Goal: Task Accomplishment & Management: Complete application form

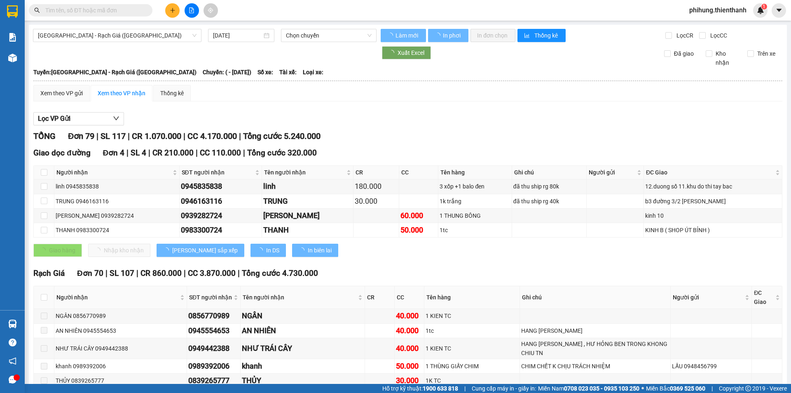
type input "[DATE]"
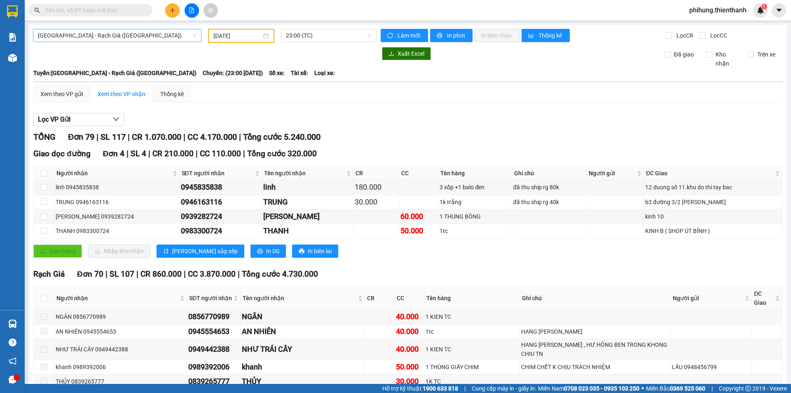
click at [128, 34] on span "[GEOGRAPHIC_DATA] - Rạch Giá ([GEOGRAPHIC_DATA])" at bounding box center [117, 35] width 159 height 12
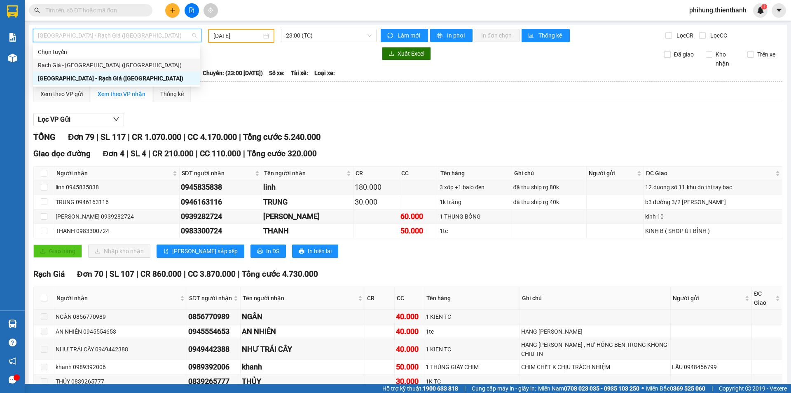
click at [91, 66] on div "Rạch Giá - [GEOGRAPHIC_DATA] ([GEOGRAPHIC_DATA])" at bounding box center [116, 65] width 157 height 9
type input "[DATE]"
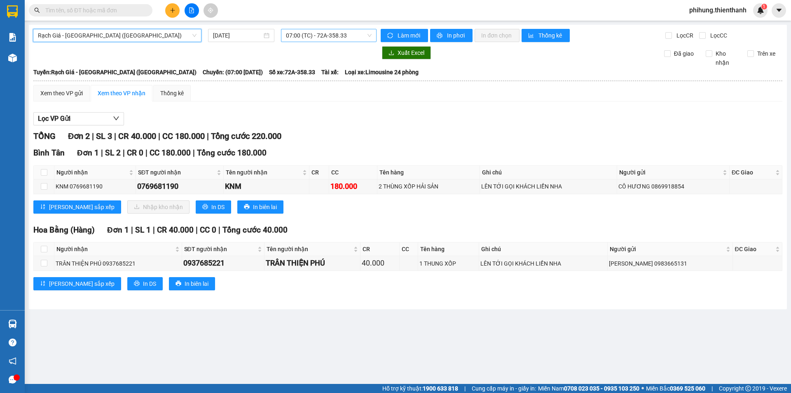
click at [315, 41] on span "07:00 (TC) - 72A-358.33" at bounding box center [329, 35] width 86 height 12
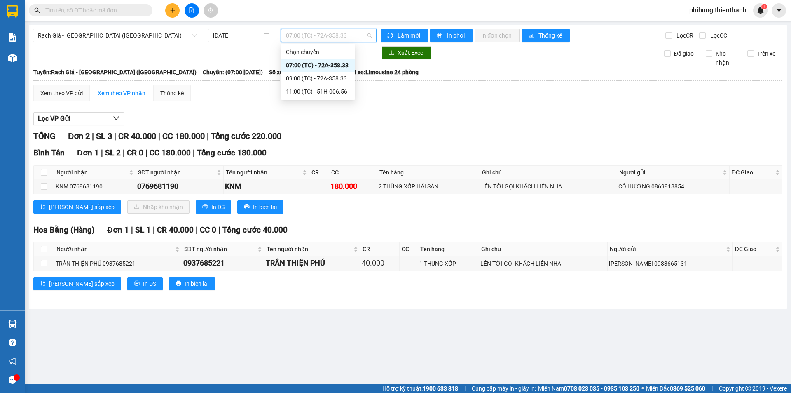
click at [438, 72] on div "Tuyến: Rạch Giá - [GEOGRAPHIC_DATA] ([GEOGRAPHIC_DATA]) [GEOGRAPHIC_DATA]: (07:…" at bounding box center [407, 72] width 749 height 9
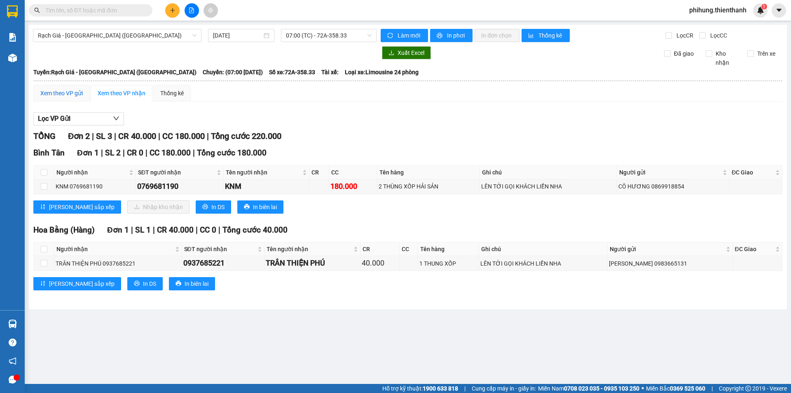
click at [68, 94] on div "Xem theo VP gửi" at bounding box center [61, 93] width 42 height 9
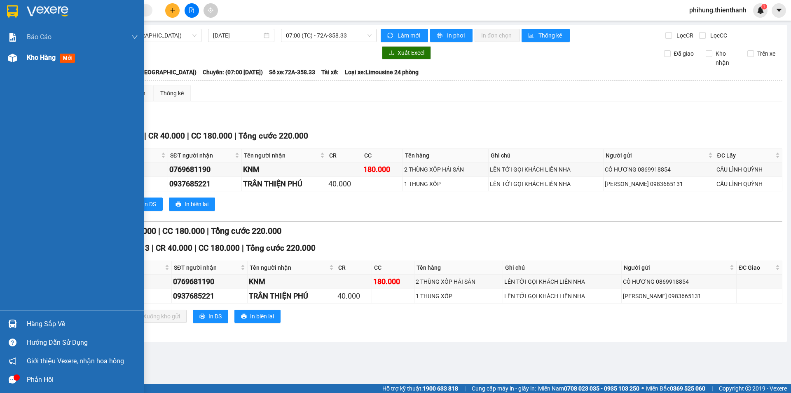
click at [17, 60] on div at bounding box center [12, 58] width 14 height 14
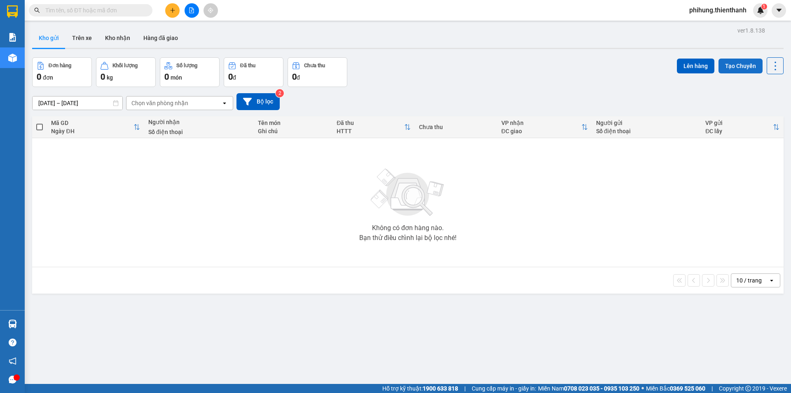
click at [739, 70] on button "Tạo Chuyến" at bounding box center [741, 66] width 44 height 15
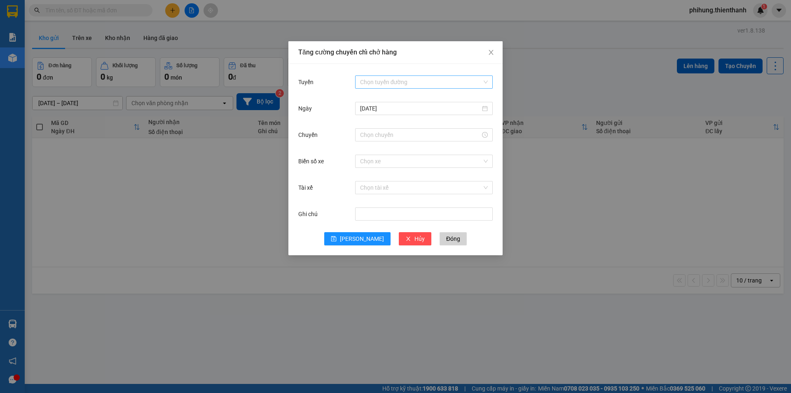
click at [369, 88] on input "Tuyến" at bounding box center [421, 82] width 122 height 12
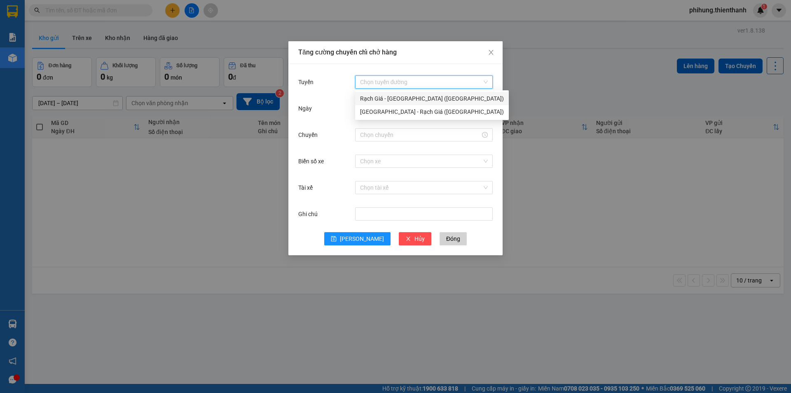
click at [401, 103] on div "Rạch Giá - [GEOGRAPHIC_DATA] ([GEOGRAPHIC_DATA])" at bounding box center [432, 98] width 144 height 9
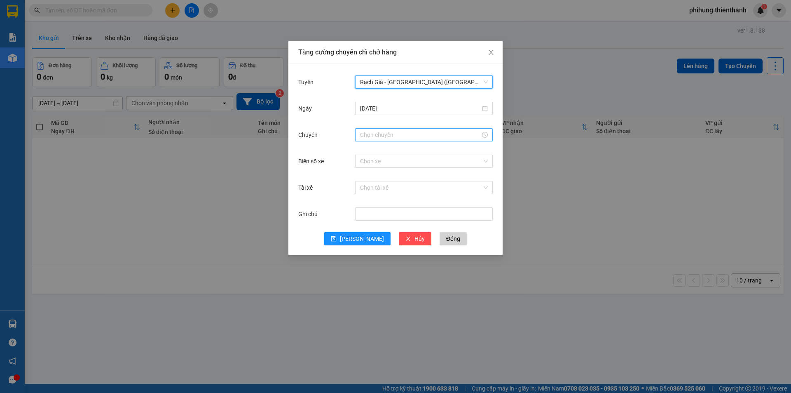
click at [401, 138] on input "Chuyến" at bounding box center [420, 134] width 120 height 9
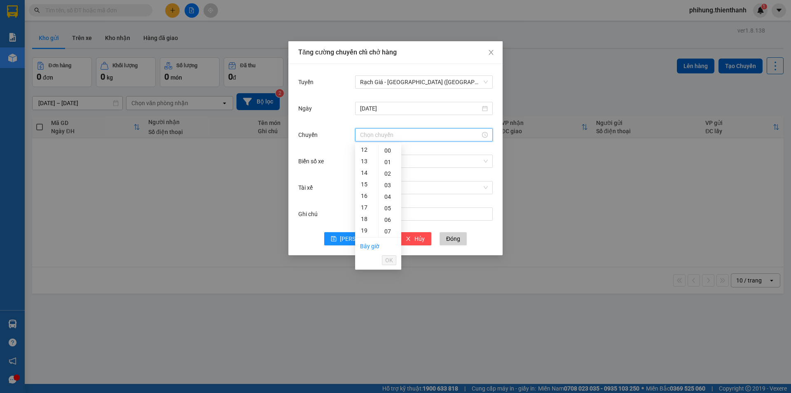
scroll to position [141, 0]
click at [368, 162] on div "13" at bounding box center [366, 159] width 23 height 12
type input "13:00"
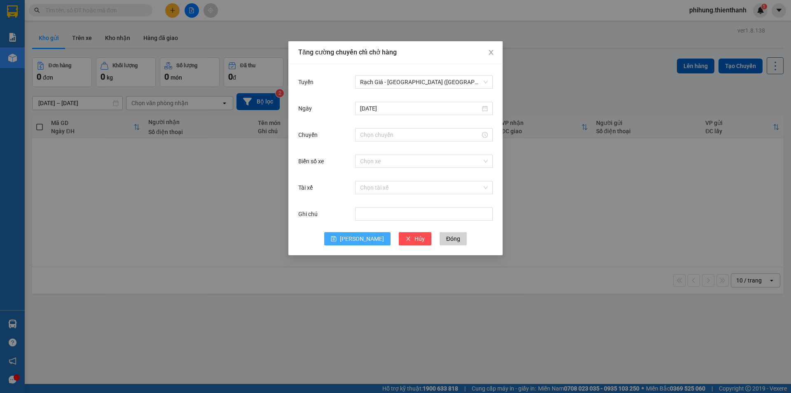
click at [337, 239] on icon "save" at bounding box center [334, 239] width 6 height 6
click at [418, 134] on input "Chuyến" at bounding box center [420, 134] width 120 height 9
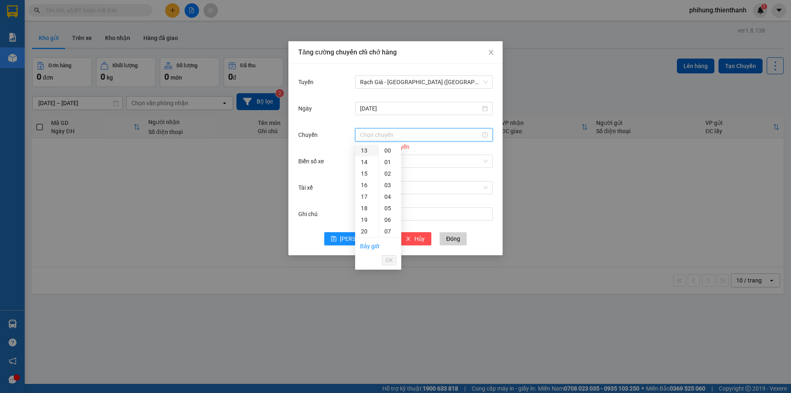
click at [367, 152] on div "13" at bounding box center [366, 151] width 23 height 12
type input "13:00"
click at [382, 152] on div "00" at bounding box center [390, 151] width 23 height 12
click at [390, 152] on div "00" at bounding box center [390, 151] width 23 height 12
click at [390, 260] on span "OK" at bounding box center [389, 260] width 8 height 9
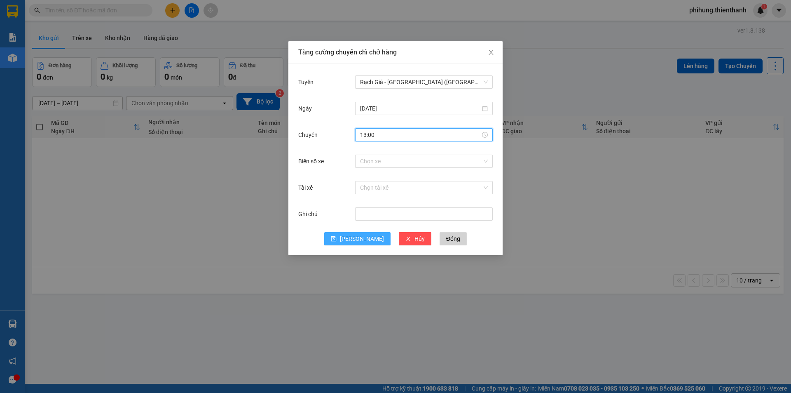
click at [360, 240] on span "[PERSON_NAME]" at bounding box center [362, 238] width 44 height 9
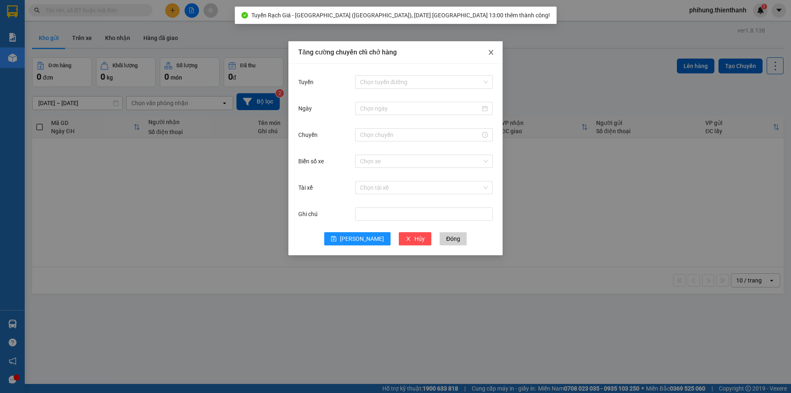
click at [492, 52] on icon "close" at bounding box center [491, 52] width 7 height 7
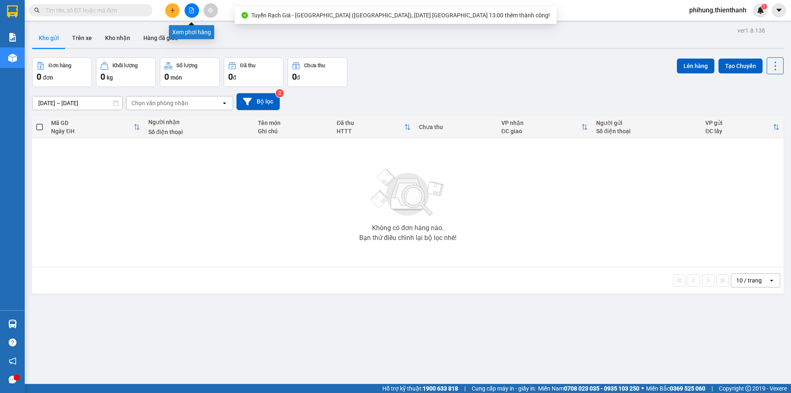
click at [189, 13] on icon "file-add" at bounding box center [192, 10] width 6 height 6
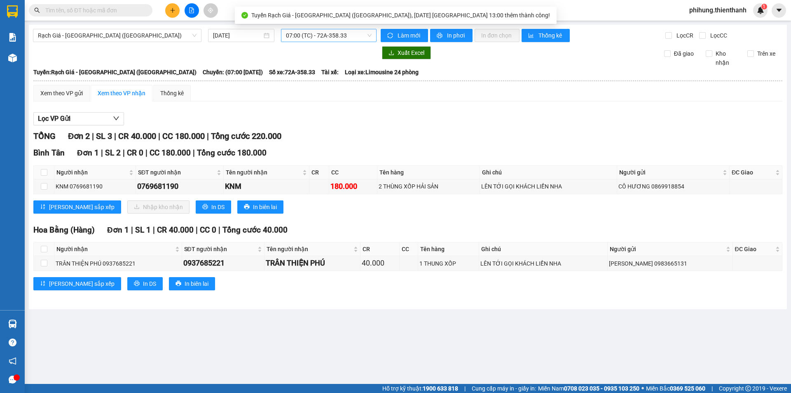
click at [337, 39] on span "07:00 (TC) - 72A-358.33" at bounding box center [329, 35] width 86 height 12
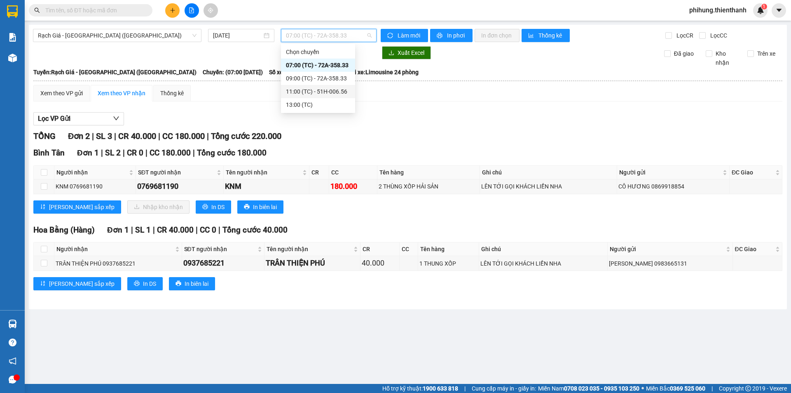
click at [322, 103] on div "13:00 (TC)" at bounding box center [318, 104] width 64 height 9
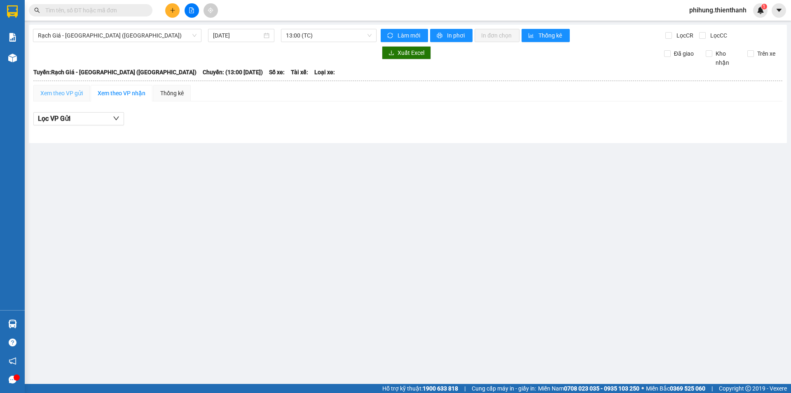
click at [55, 87] on div "Xem theo VP gửi" at bounding box center [61, 93] width 56 height 16
click at [136, 39] on span "Rạch Giá - [GEOGRAPHIC_DATA] ([GEOGRAPHIC_DATA])" at bounding box center [117, 35] width 159 height 12
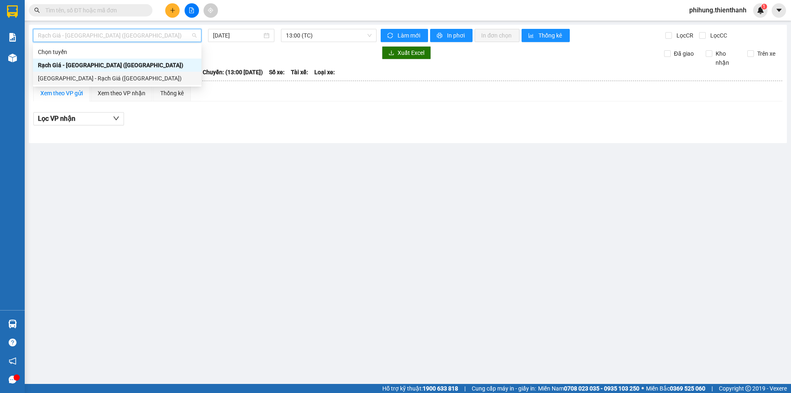
click at [94, 76] on div "[GEOGRAPHIC_DATA] - Rạch Giá ([GEOGRAPHIC_DATA])" at bounding box center [117, 78] width 159 height 9
type input "[DATE]"
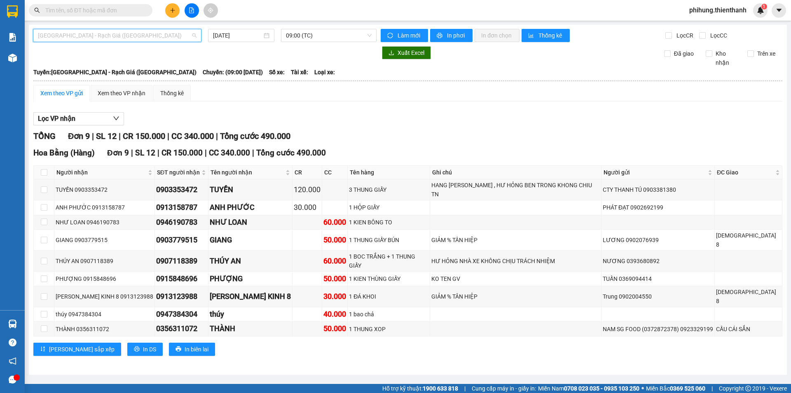
click at [124, 37] on span "[GEOGRAPHIC_DATA] - Rạch Giá ([GEOGRAPHIC_DATA])" at bounding box center [117, 35] width 159 height 12
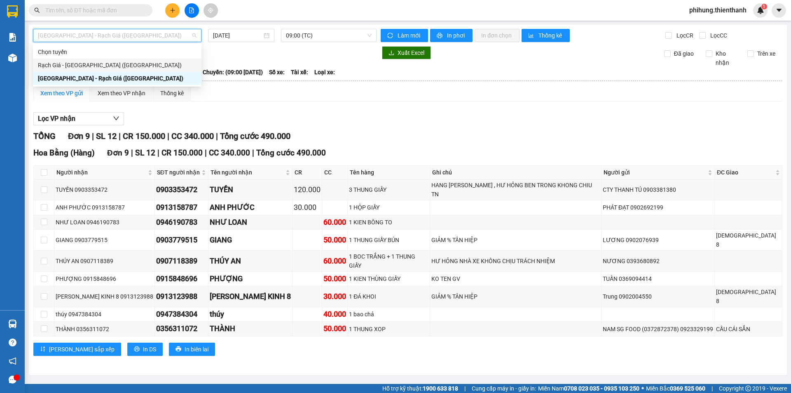
click at [110, 68] on div "Rạch Giá - [GEOGRAPHIC_DATA] ([GEOGRAPHIC_DATA])" at bounding box center [117, 65] width 159 height 9
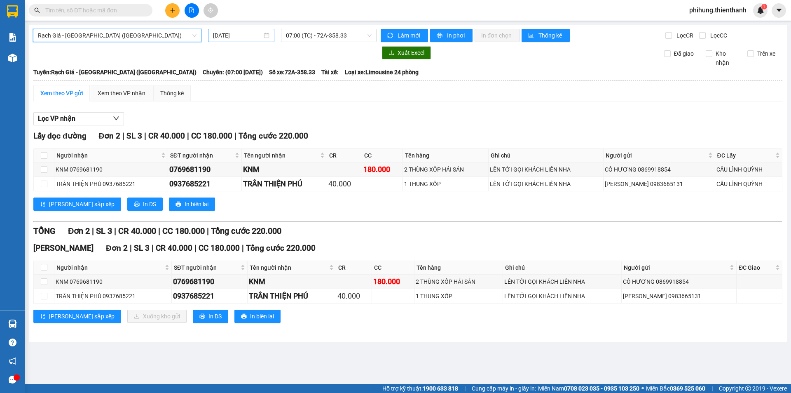
click at [238, 38] on input "[DATE]" at bounding box center [237, 35] width 49 height 9
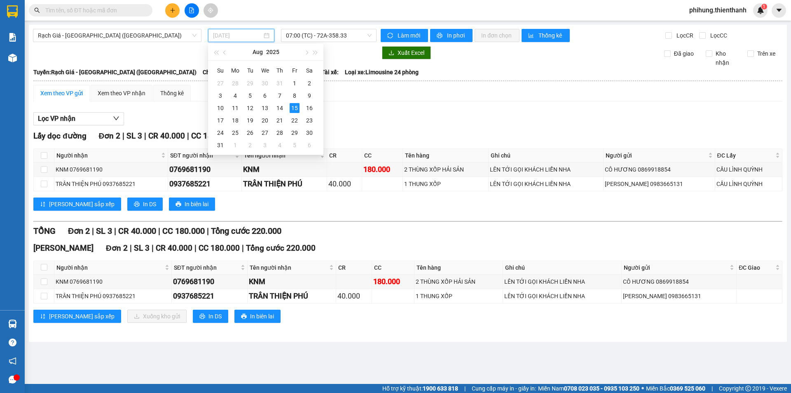
type input "[DATE]"
click at [175, 11] on icon "plus" at bounding box center [173, 10] width 6 height 6
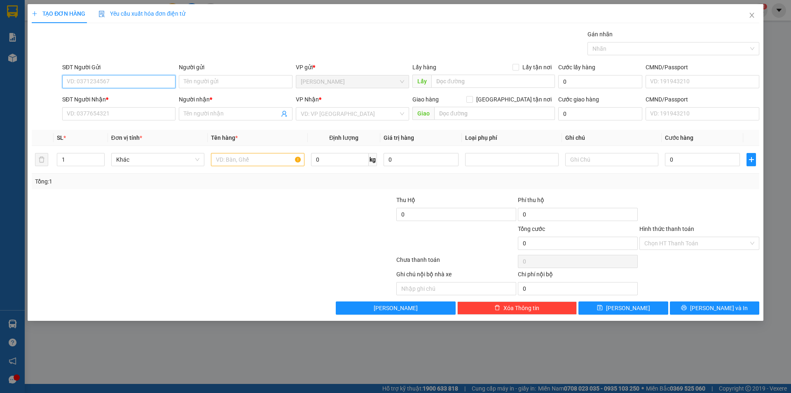
click at [117, 82] on input "SĐT Người Gửi" at bounding box center [118, 81] width 113 height 13
click at [141, 82] on input "SĐT Người Gửi" at bounding box center [118, 81] width 113 height 13
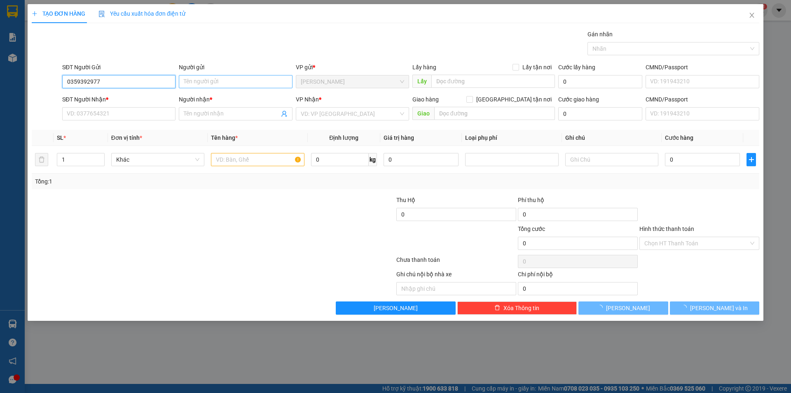
type input "0359392977"
click at [213, 82] on input "Người gửi" at bounding box center [235, 81] width 113 height 13
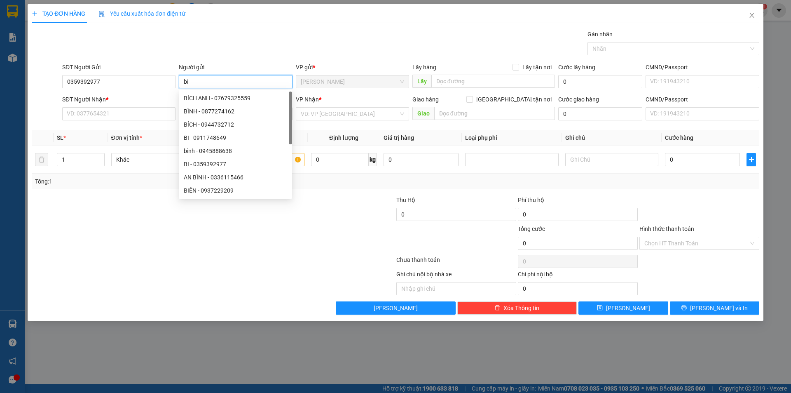
type input "b"
type input "BI"
click at [376, 117] on input "search" at bounding box center [350, 114] width 98 height 12
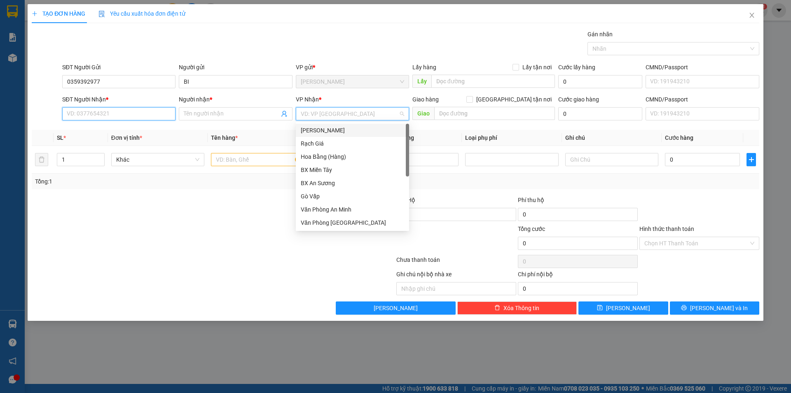
click at [151, 113] on input "SĐT Người Nhận *" at bounding box center [118, 113] width 113 height 13
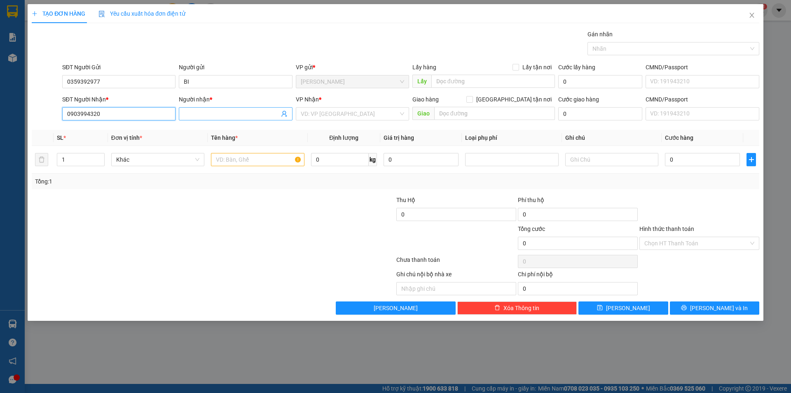
type input "0903994320"
click at [197, 114] on input "Người nhận *" at bounding box center [231, 113] width 95 height 9
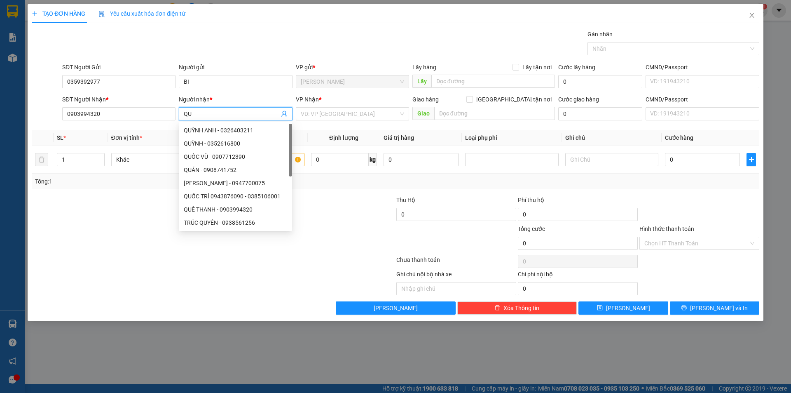
type input "Q"
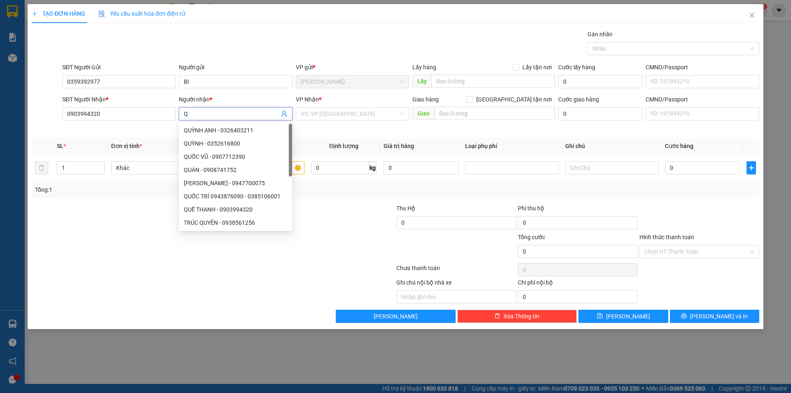
type input "Q"
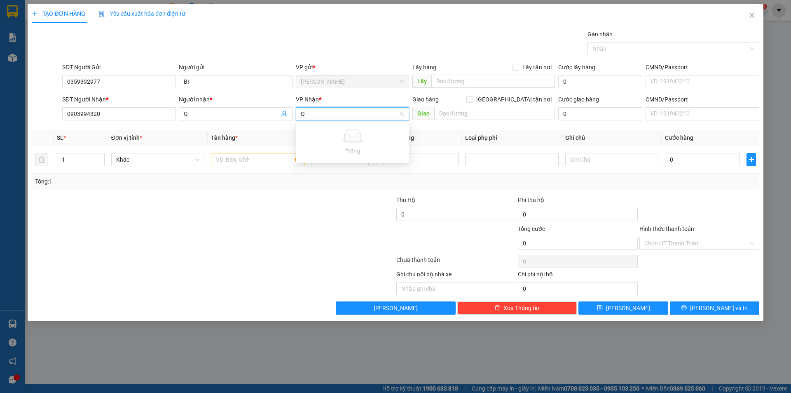
click at [340, 114] on input "Q" at bounding box center [350, 114] width 98 height 12
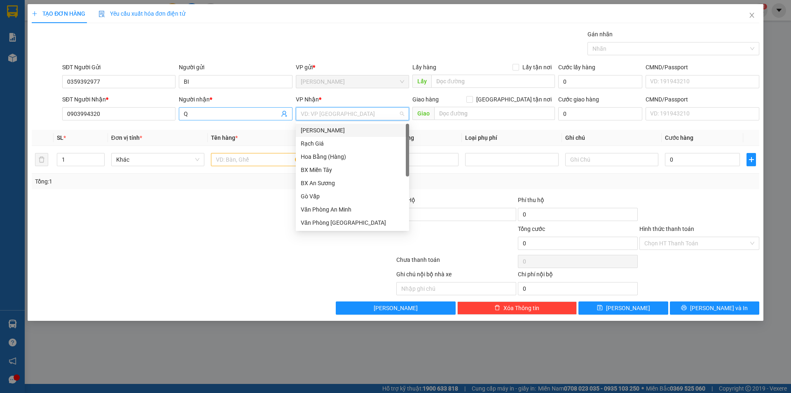
click at [219, 118] on span "Q" at bounding box center [235, 113] width 113 height 13
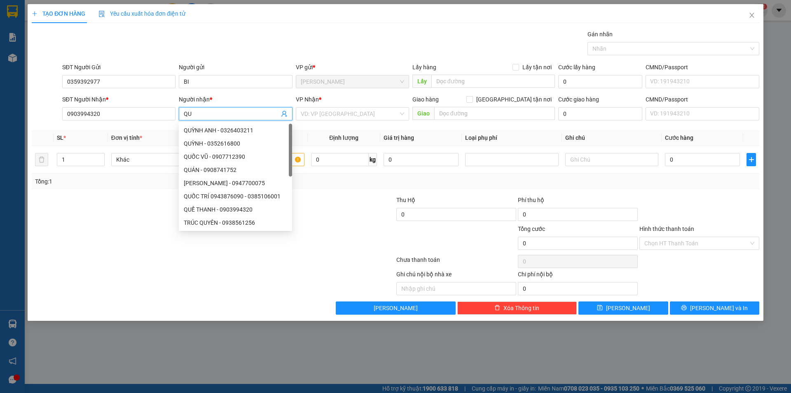
type input "Q"
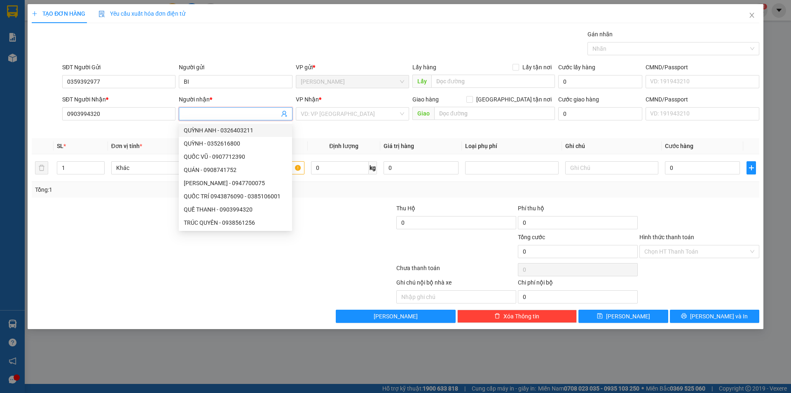
click at [246, 115] on input "Người nhận *" at bounding box center [231, 113] width 95 height 9
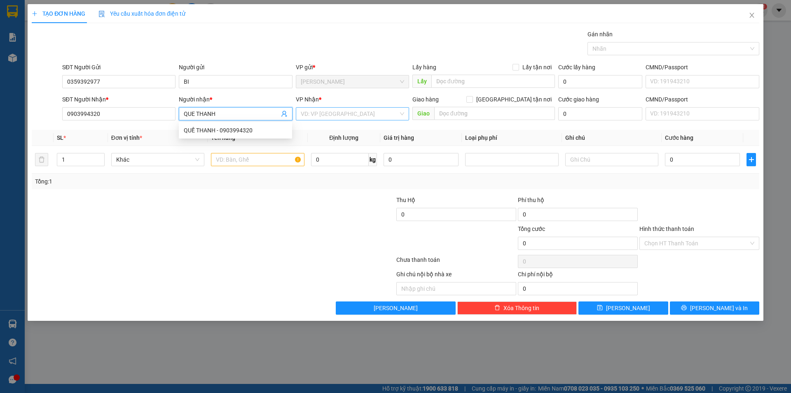
type input "QUE THANH"
click at [377, 113] on input "search" at bounding box center [350, 114] width 98 height 12
type input "BINH"
click at [356, 129] on div "Bình Tân" at bounding box center [352, 130] width 103 height 9
click at [274, 137] on th "Tên hàng *" at bounding box center [258, 138] width 100 height 16
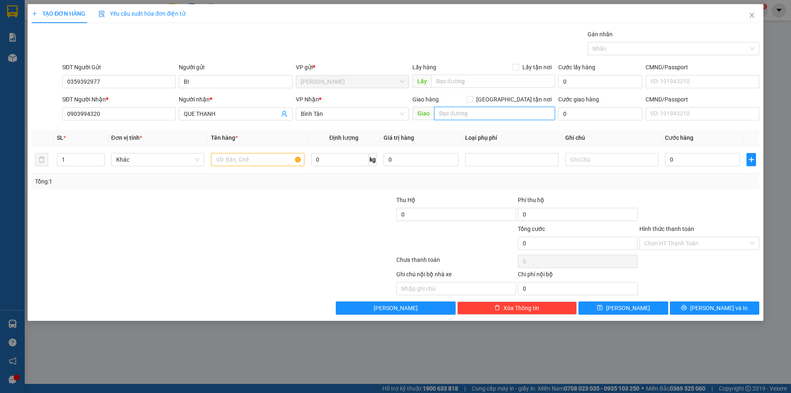
click at [481, 114] on input "text" at bounding box center [494, 113] width 121 height 13
click at [270, 160] on input "text" at bounding box center [257, 159] width 93 height 13
type input "1 THUNGF XOP"
click at [694, 162] on input "0" at bounding box center [702, 159] width 75 height 13
type input "1"
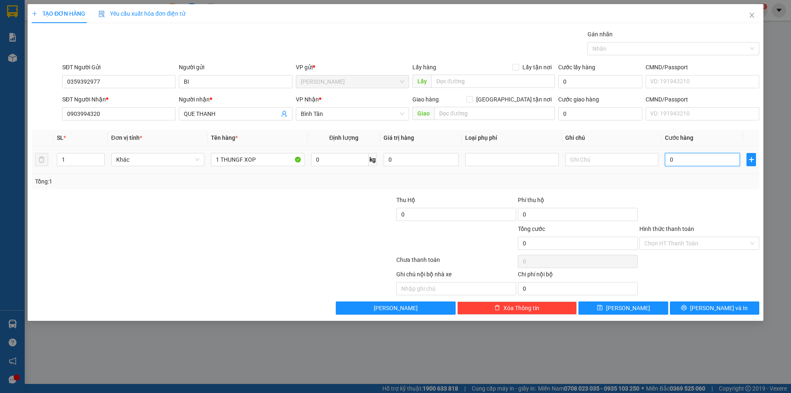
type input "1"
type input "15"
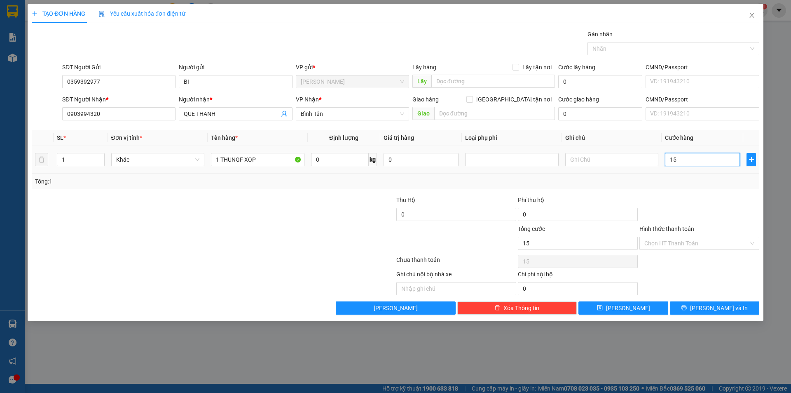
type input "150"
type input "1.500"
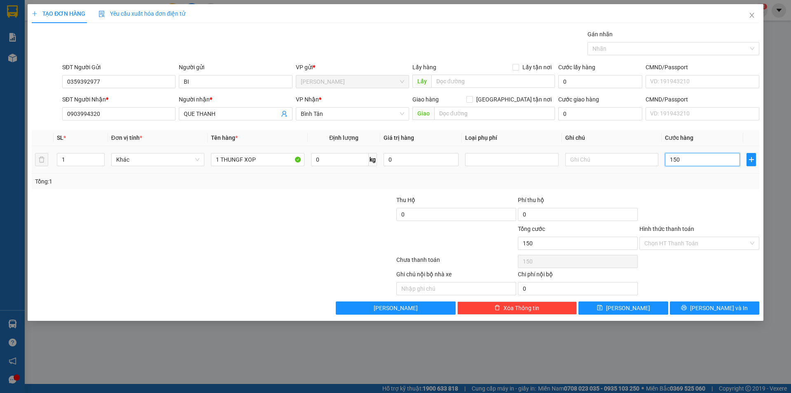
type input "1.500"
type input "15.000"
type input "150.000"
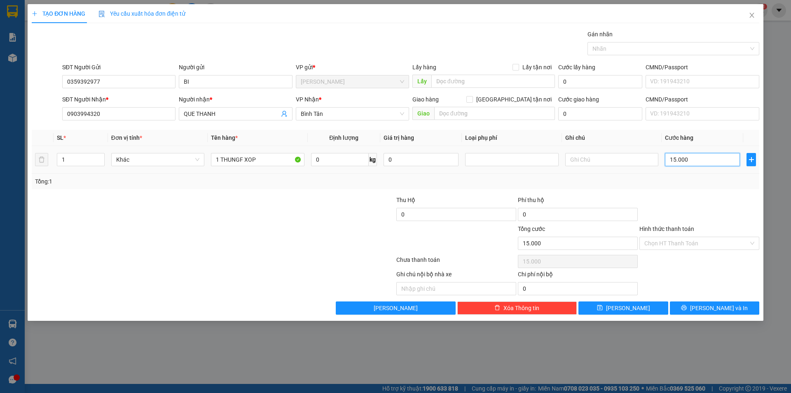
type input "150.000"
click at [683, 246] on input "Hình thức thanh toán" at bounding box center [697, 243] width 104 height 12
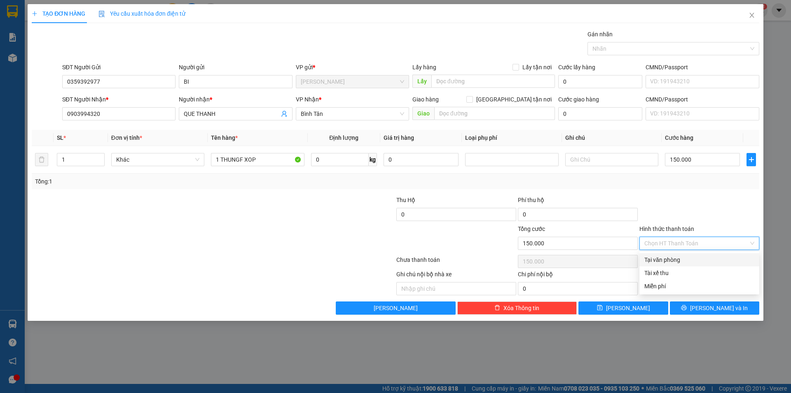
click at [687, 207] on div at bounding box center [700, 209] width 122 height 29
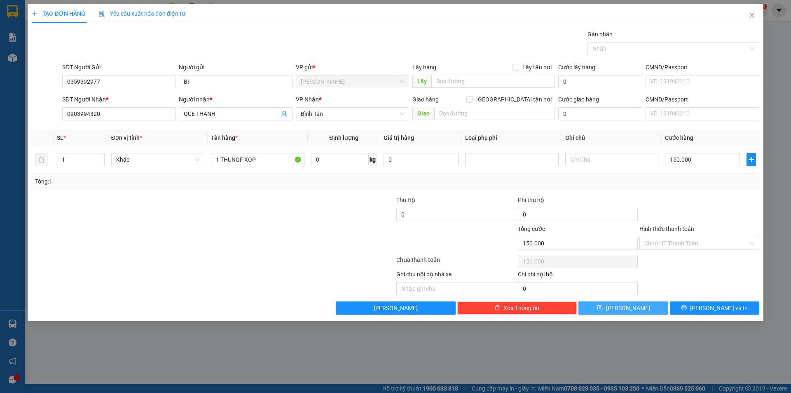
click at [655, 305] on button "[PERSON_NAME]" at bounding box center [623, 307] width 89 height 13
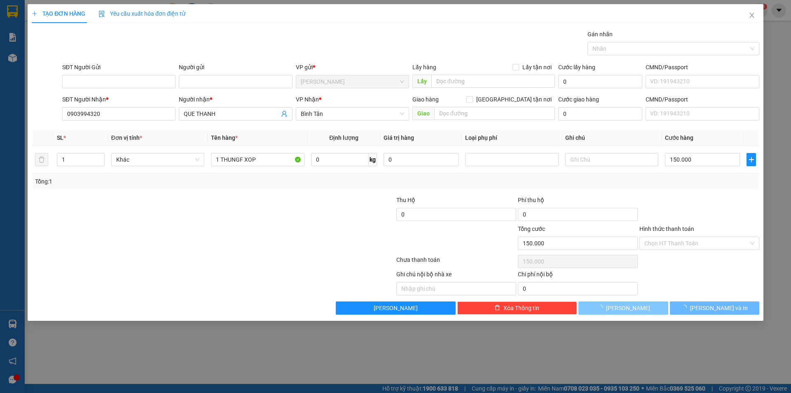
type input "0"
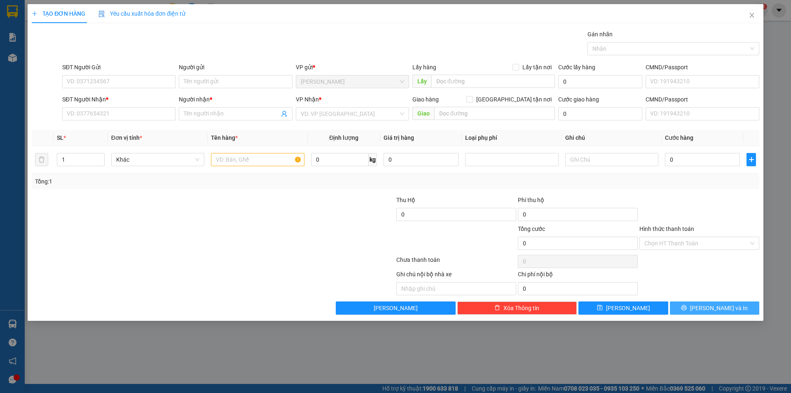
click at [747, 302] on button "[PERSON_NAME] và In" at bounding box center [714, 307] width 89 height 13
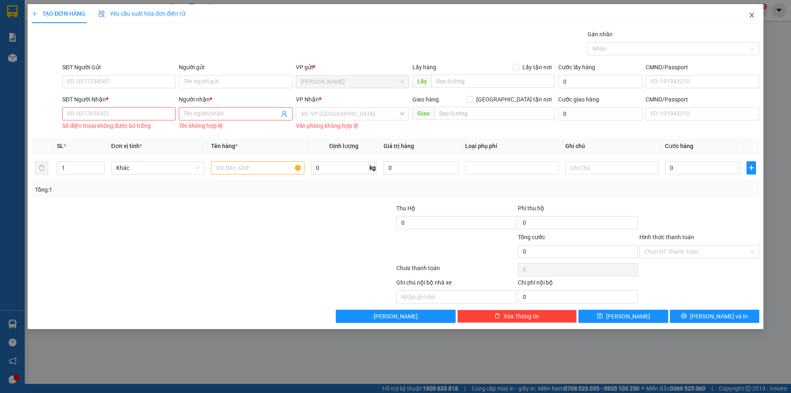
click at [744, 14] on span "Close" at bounding box center [752, 15] width 23 height 23
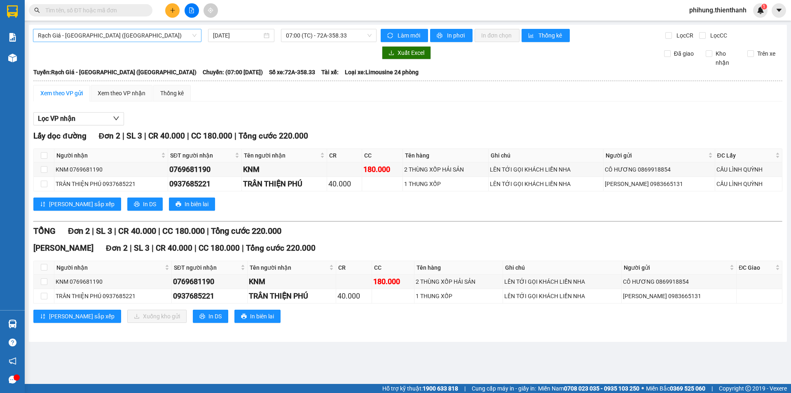
click at [109, 34] on span "Rạch Giá - [GEOGRAPHIC_DATA] ([GEOGRAPHIC_DATA])" at bounding box center [117, 35] width 159 height 12
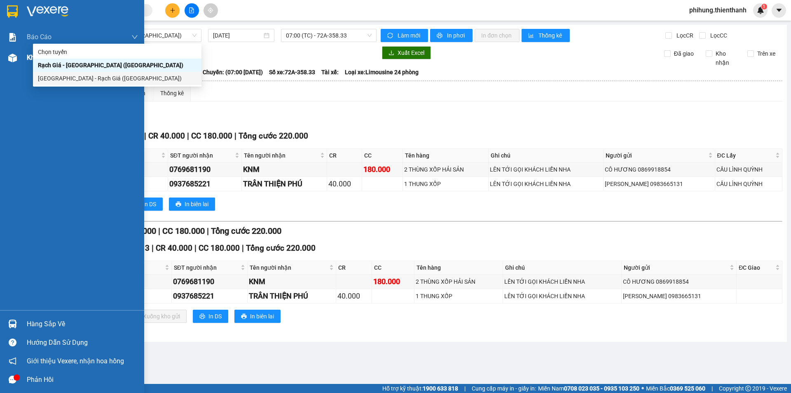
click at [21, 67] on div "Kho hàng mới" at bounding box center [72, 57] width 144 height 21
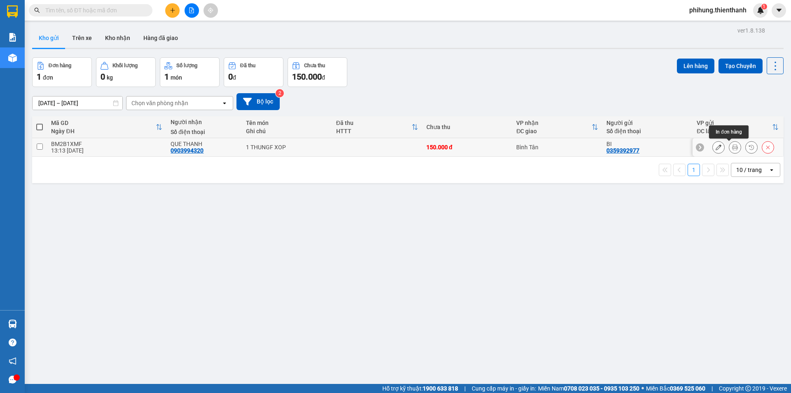
click at [732, 148] on icon at bounding box center [735, 147] width 6 height 6
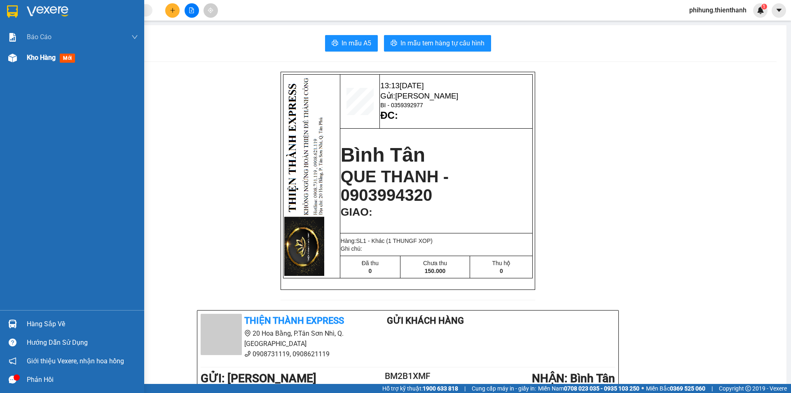
click at [39, 56] on span "Kho hàng" at bounding box center [41, 58] width 29 height 8
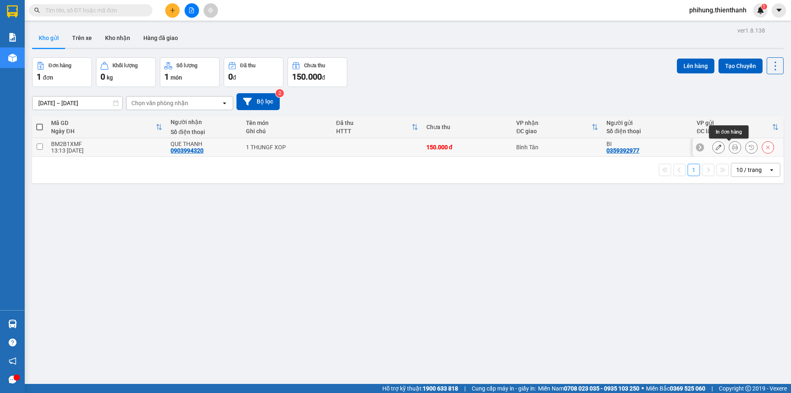
click at [716, 146] on icon at bounding box center [719, 147] width 6 height 6
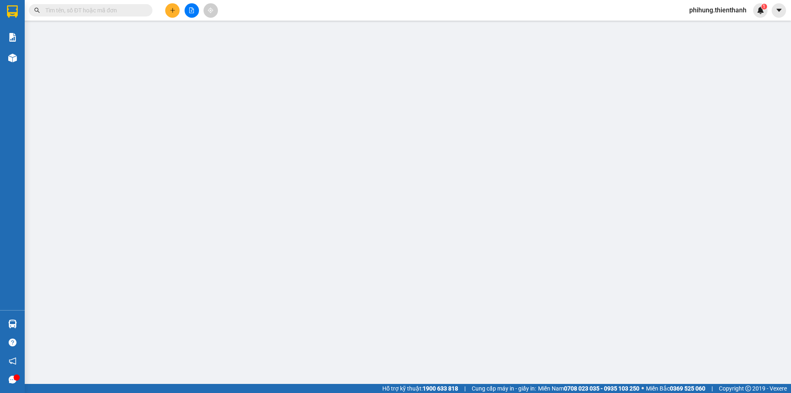
type input "0359392977"
type input "0903994320"
type input "150.000"
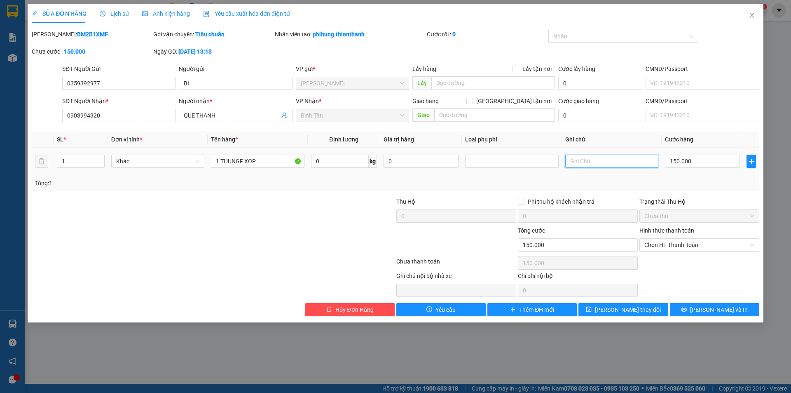
drag, startPoint x: 600, startPoint y: 160, endPoint x: 597, endPoint y: 153, distance: 7.6
click at [600, 160] on input "text" at bounding box center [611, 161] width 93 height 13
click at [604, 164] on input "LEN TOI" at bounding box center [611, 161] width 93 height 13
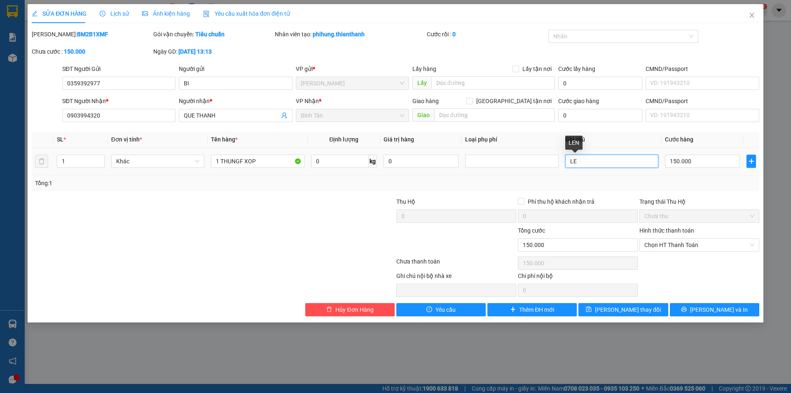
type input "L"
type input "T"
type input "LÊN TỚI TRẠM GOI KHÁCH LIỀN NHA"
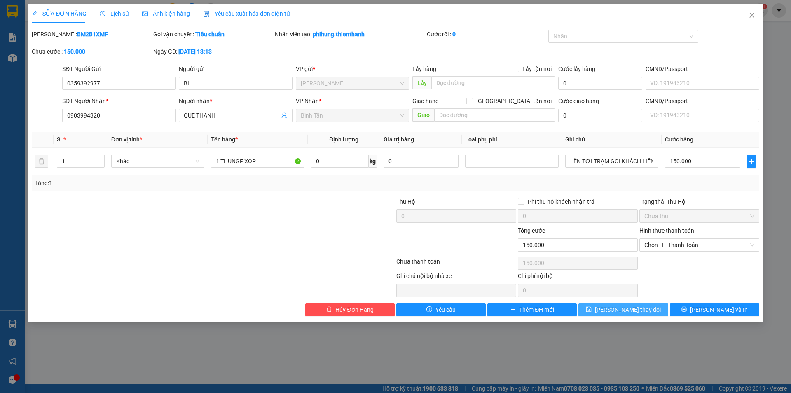
click at [611, 312] on button "[PERSON_NAME] thay đổi" at bounding box center [623, 309] width 89 height 13
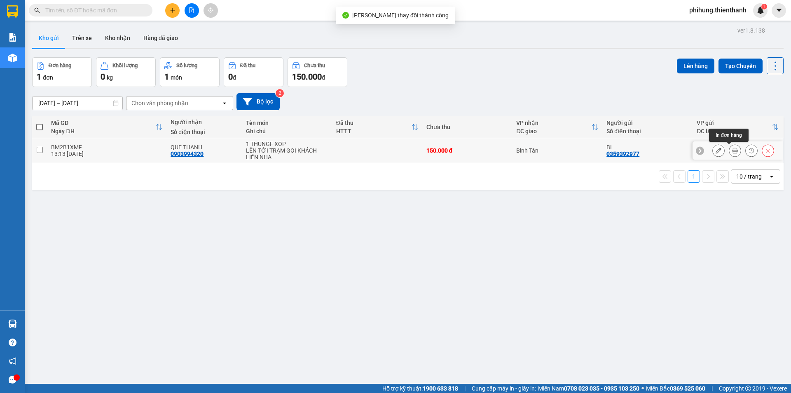
click at [732, 149] on icon at bounding box center [735, 151] width 6 height 6
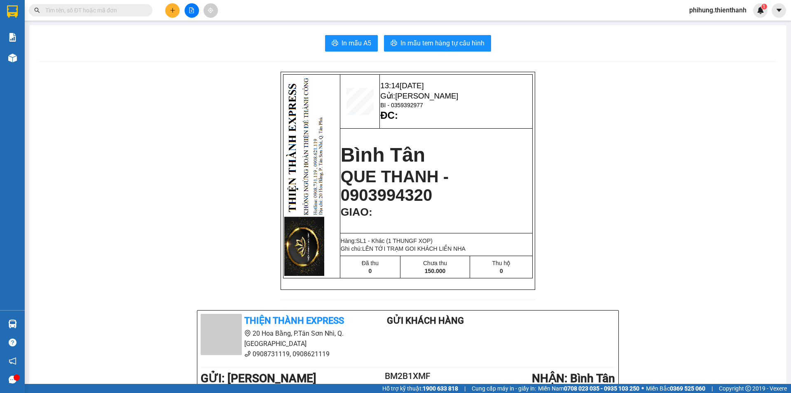
click at [292, 44] on div "In mẫu A5 In mẫu tem hàng tự cấu hình" at bounding box center [408, 43] width 738 height 16
drag, startPoint x: 636, startPoint y: 56, endPoint x: 624, endPoint y: 39, distance: 20.9
click at [636, 56] on div "In mẫu A5 In mẫu tem hàng tự cấu hình 13:14 [DATE] Gửi: [GEOGRAPHIC_DATA] BI - …" at bounding box center [407, 345] width 757 height 640
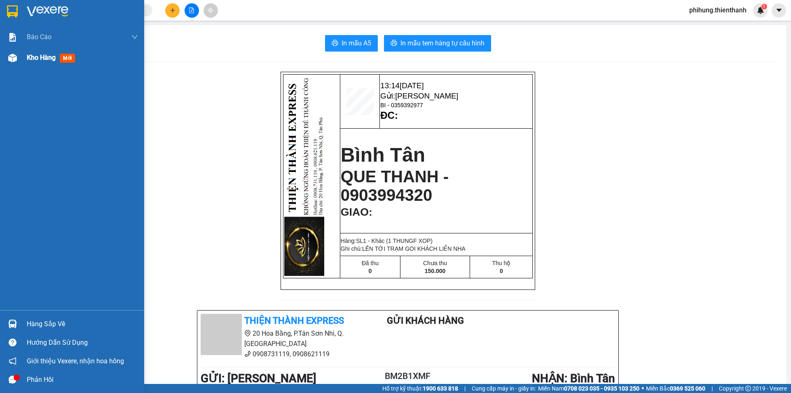
click at [34, 52] on div "Kho hàng mới" at bounding box center [82, 57] width 111 height 21
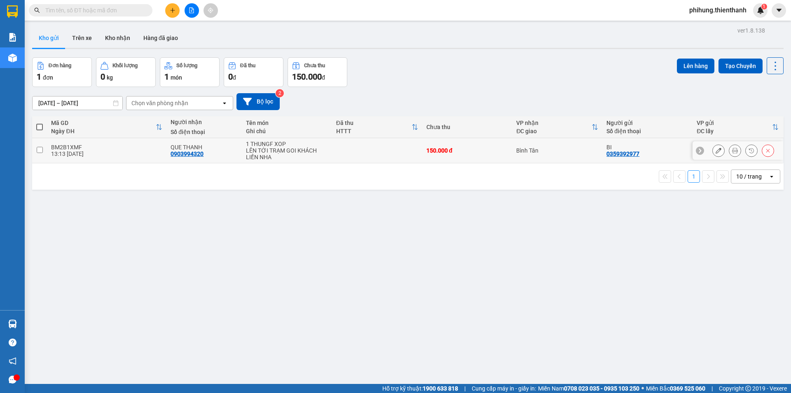
click at [556, 150] on div "Bình Tân" at bounding box center [557, 150] width 82 height 7
checkbox input "true"
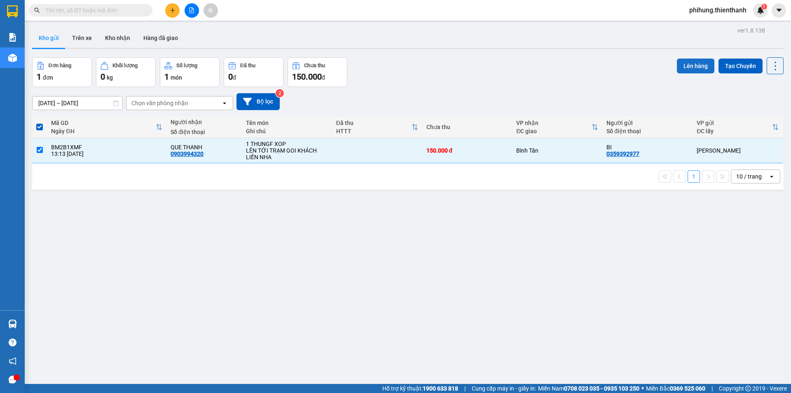
click at [695, 67] on button "Lên hàng" at bounding box center [696, 66] width 38 height 15
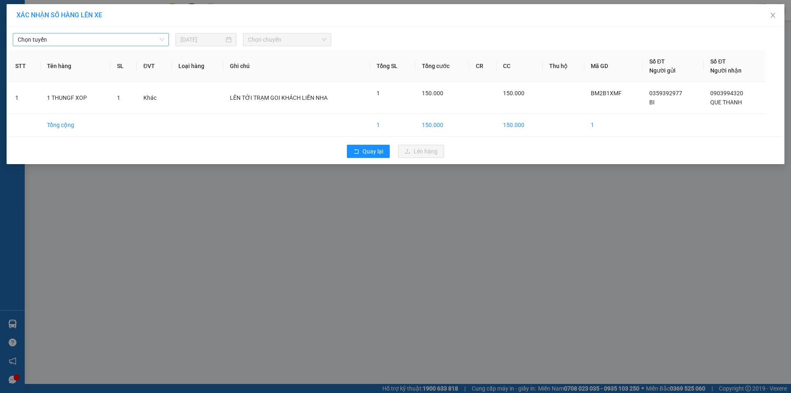
click at [124, 46] on div "Chọn tuyến" at bounding box center [91, 39] width 156 height 13
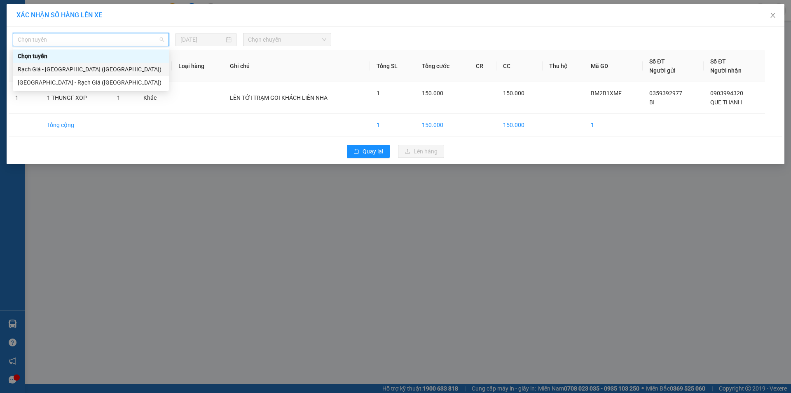
click at [113, 72] on div "Rạch Giá - [GEOGRAPHIC_DATA] ([GEOGRAPHIC_DATA])" at bounding box center [91, 69] width 146 height 9
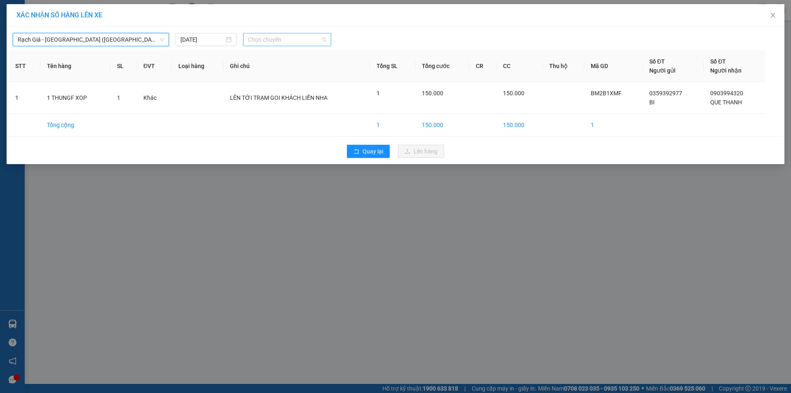
drag, startPoint x: 284, startPoint y: 37, endPoint x: 288, endPoint y: 44, distance: 7.9
click at [288, 44] on span "Chọn chuyến" at bounding box center [287, 39] width 78 height 12
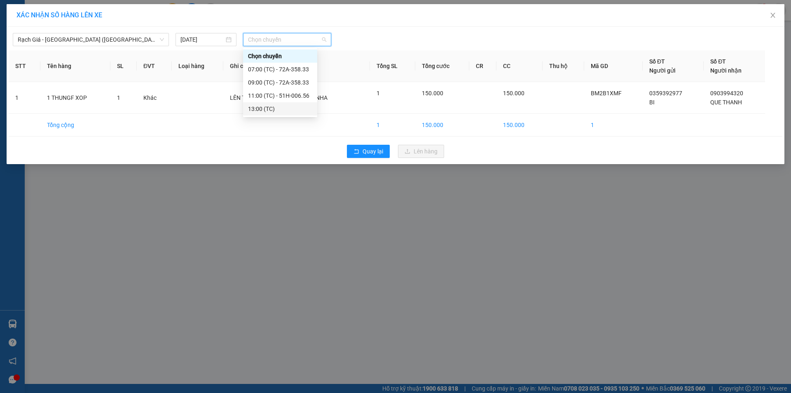
click at [281, 106] on div "13:00 (TC)" at bounding box center [280, 108] width 64 height 9
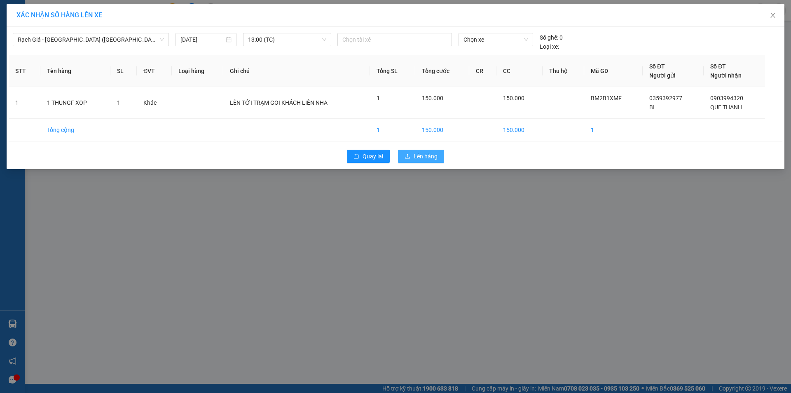
click at [415, 156] on span "Lên hàng" at bounding box center [426, 156] width 24 height 9
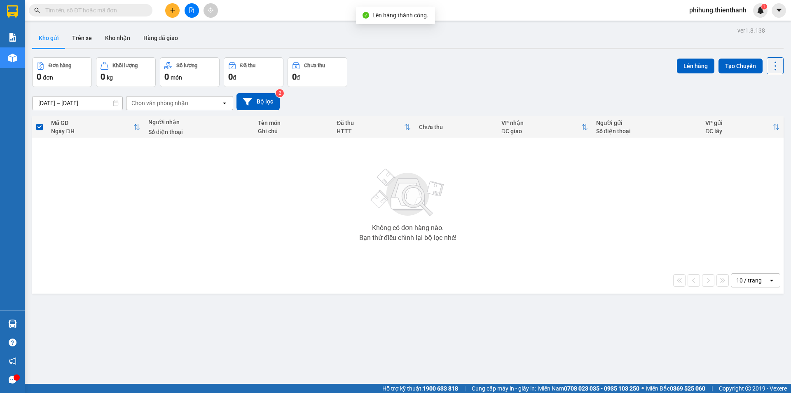
click at [193, 5] on button at bounding box center [192, 10] width 14 height 14
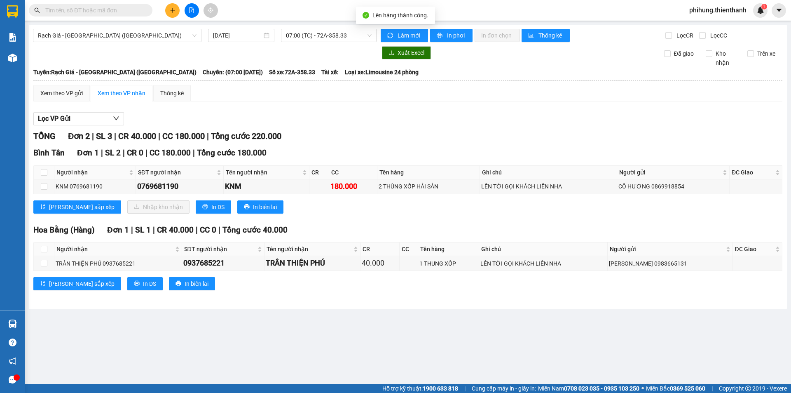
click at [321, 43] on div "Rạch Giá - [GEOGRAPHIC_DATA] ([GEOGRAPHIC_DATA]) [DATE] 07:00 (TC) - 72A-358.33…" at bounding box center [408, 167] width 758 height 284
click at [322, 38] on span "07:00 (TC) - 72A-358.33" at bounding box center [329, 35] width 86 height 12
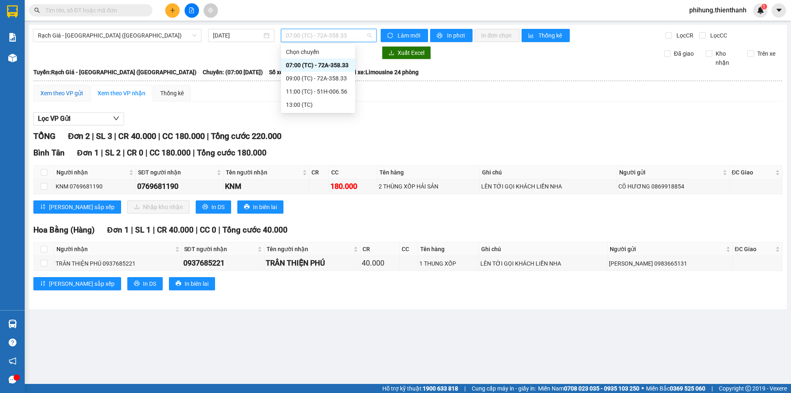
click at [48, 90] on div "Xem theo VP gửi" at bounding box center [61, 93] width 42 height 9
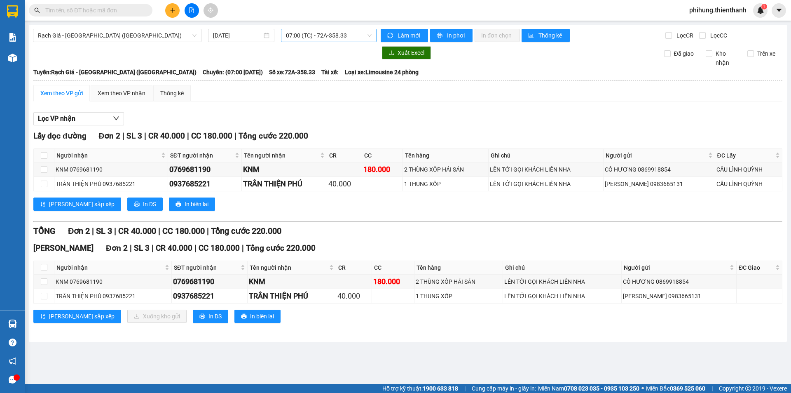
click at [355, 34] on span "07:00 (TC) - 72A-358.33" at bounding box center [329, 35] width 86 height 12
